Goal: Transaction & Acquisition: Purchase product/service

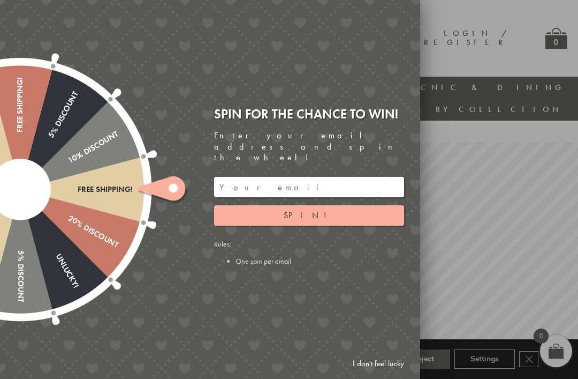
click at [391, 369] on link "I don't feel lucky" at bounding box center [379, 363] width 62 height 20
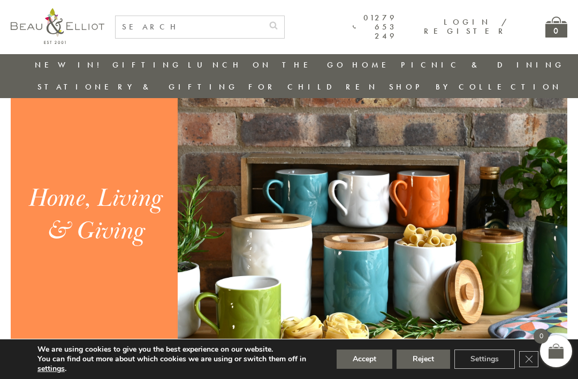
scroll to position [1029, 0]
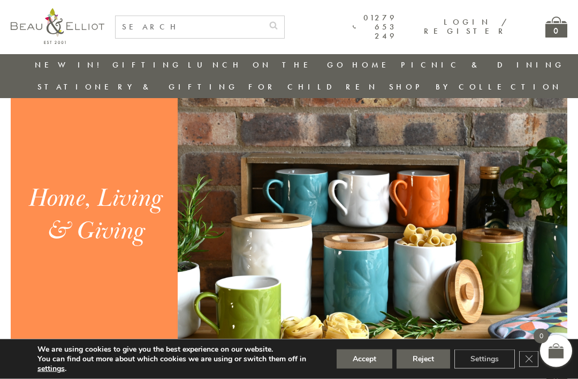
click at [431, 368] on button "Reject" at bounding box center [424, 358] width 54 height 19
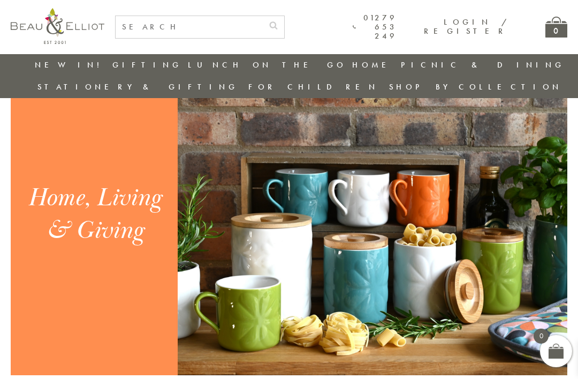
scroll to position [1055, 0]
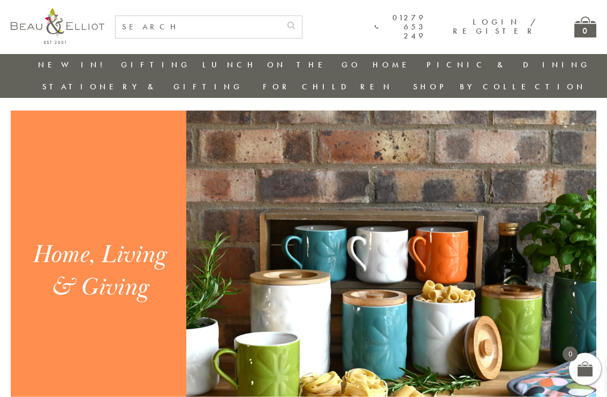
scroll to position [942, 0]
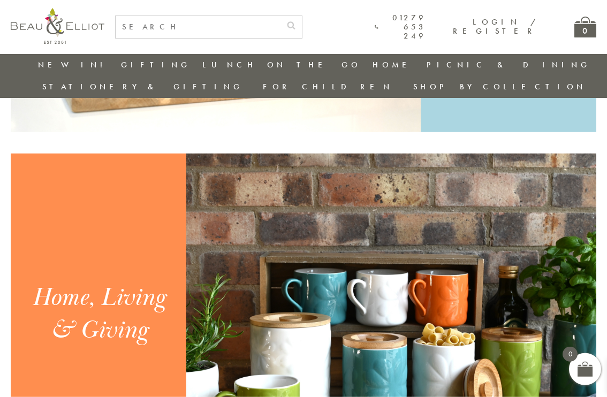
click at [372, 305] on img at bounding box center [391, 314] width 410 height 321
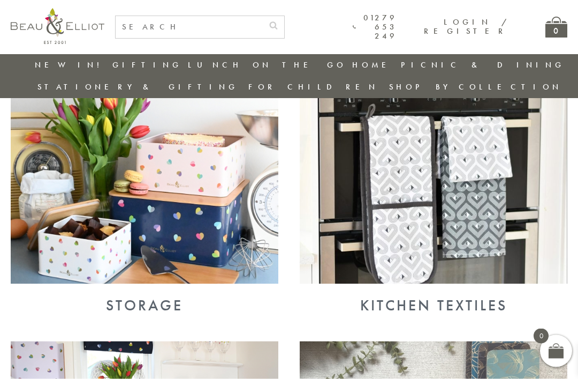
scroll to position [404, 0]
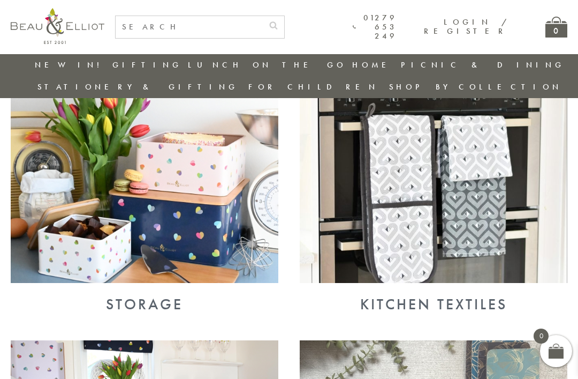
click at [209, 222] on img at bounding box center [145, 185] width 268 height 195
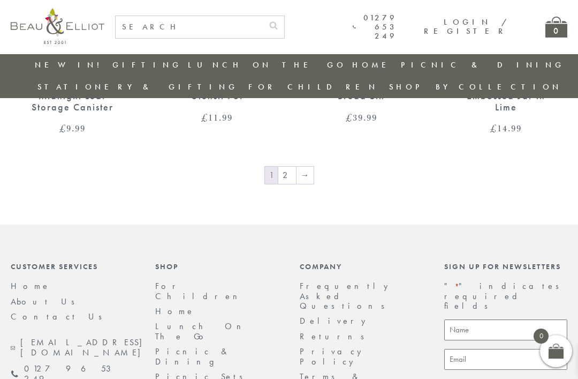
scroll to position [1636, 0]
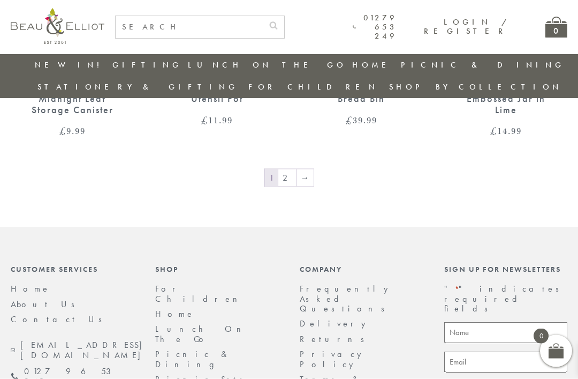
click at [290, 169] on link "2" at bounding box center [287, 177] width 18 height 17
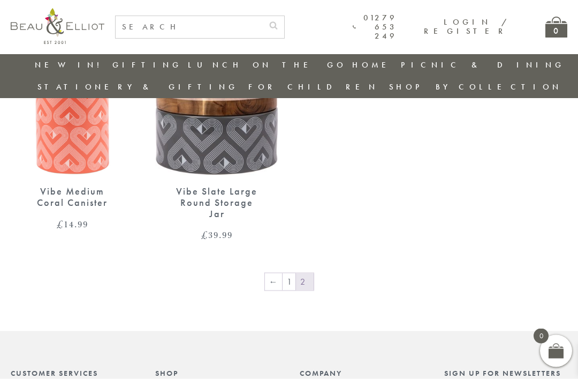
scroll to position [748, 0]
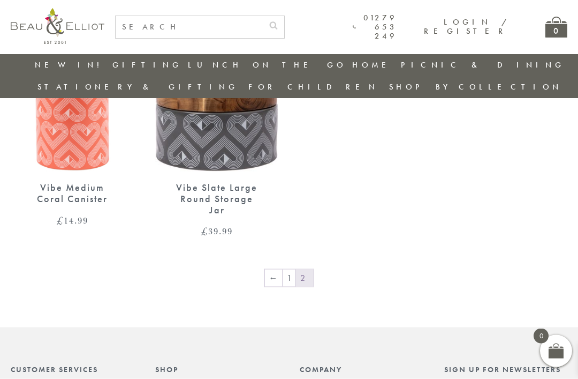
click at [277, 269] on link "←" at bounding box center [273, 277] width 17 height 17
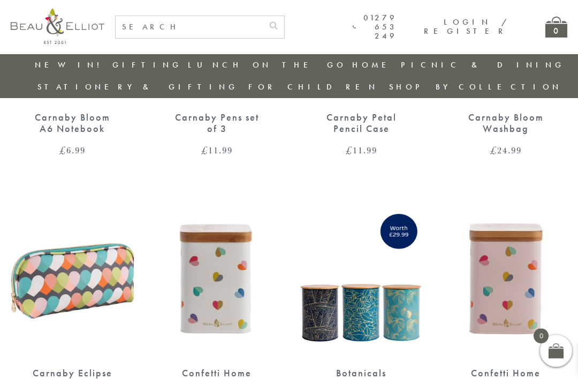
scroll to position [833, 0]
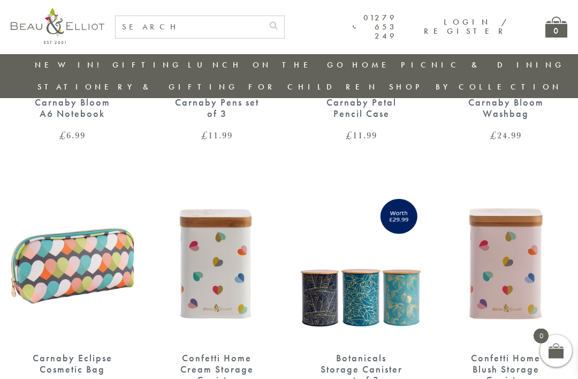
click at [393, 273] on img at bounding box center [361, 262] width 123 height 159
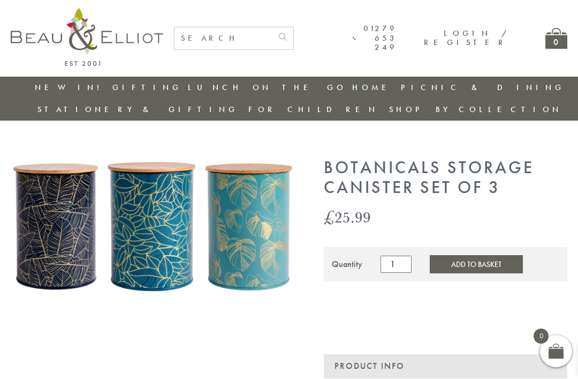
click at [253, 41] on input "text" at bounding box center [223, 38] width 97 height 22
click at [223, 42] on input "B Otanicals" at bounding box center [223, 38] width 97 height 22
type input "Botanicals"
click at [293, 34] on button "submit" at bounding box center [282, 35] width 21 height 17
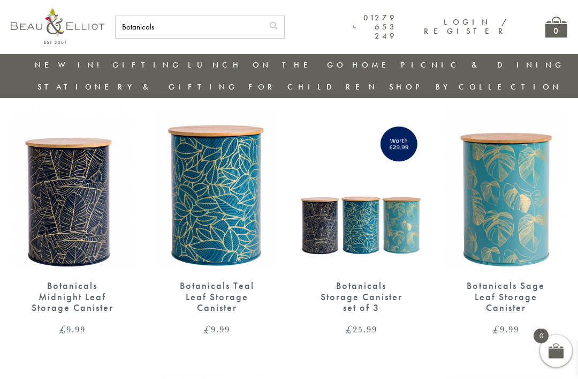
scroll to position [308, 0]
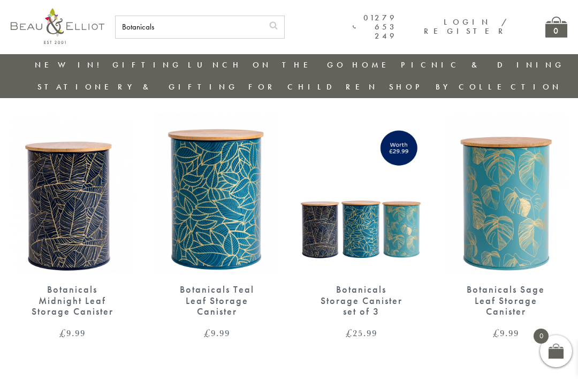
click at [388, 221] on img at bounding box center [361, 193] width 123 height 159
